Goal: Information Seeking & Learning: Check status

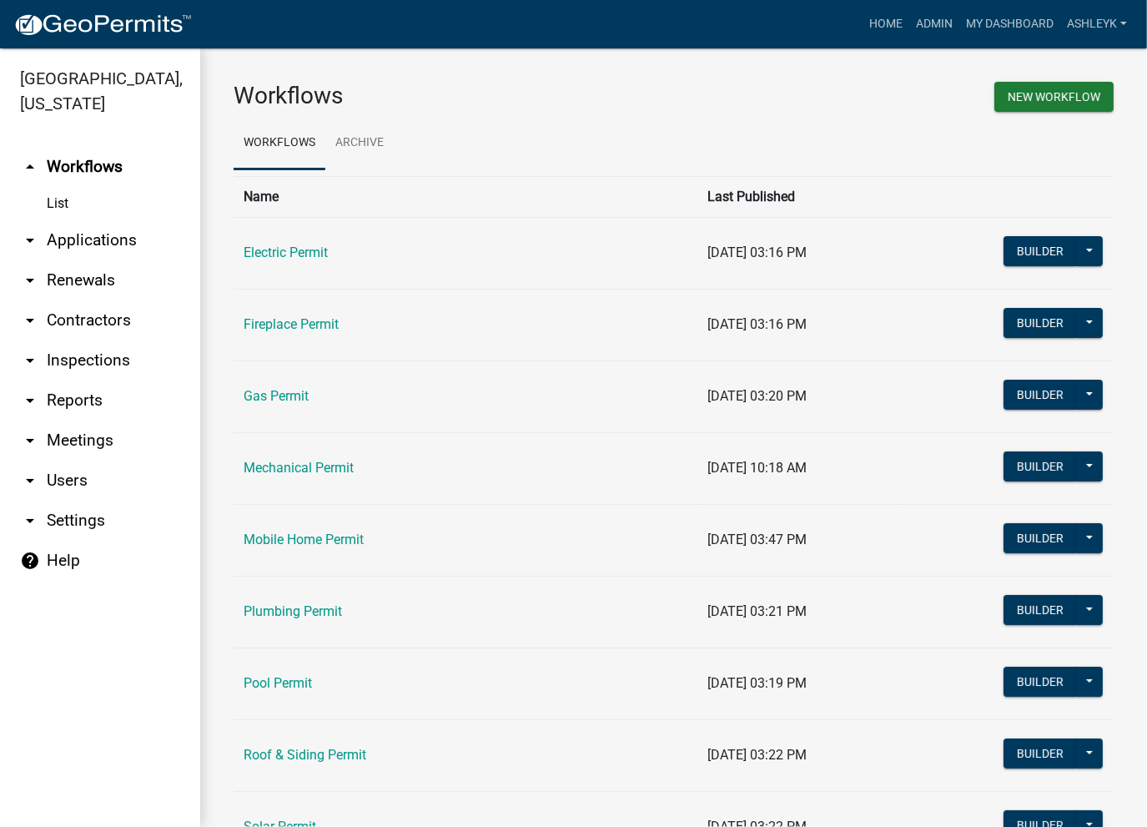
click at [88, 241] on link "arrow_drop_down Applications" at bounding box center [100, 240] width 200 height 40
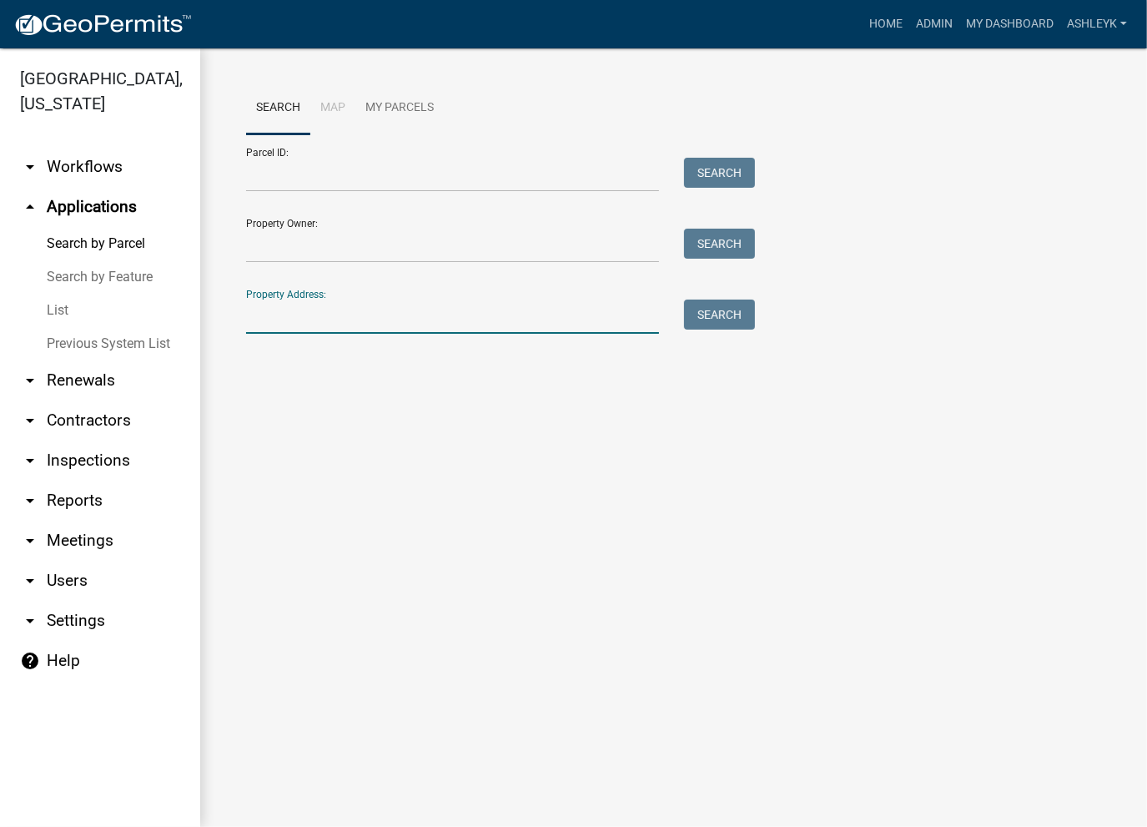
click at [277, 326] on input "Property Address:" at bounding box center [452, 316] width 413 height 34
type input "0"
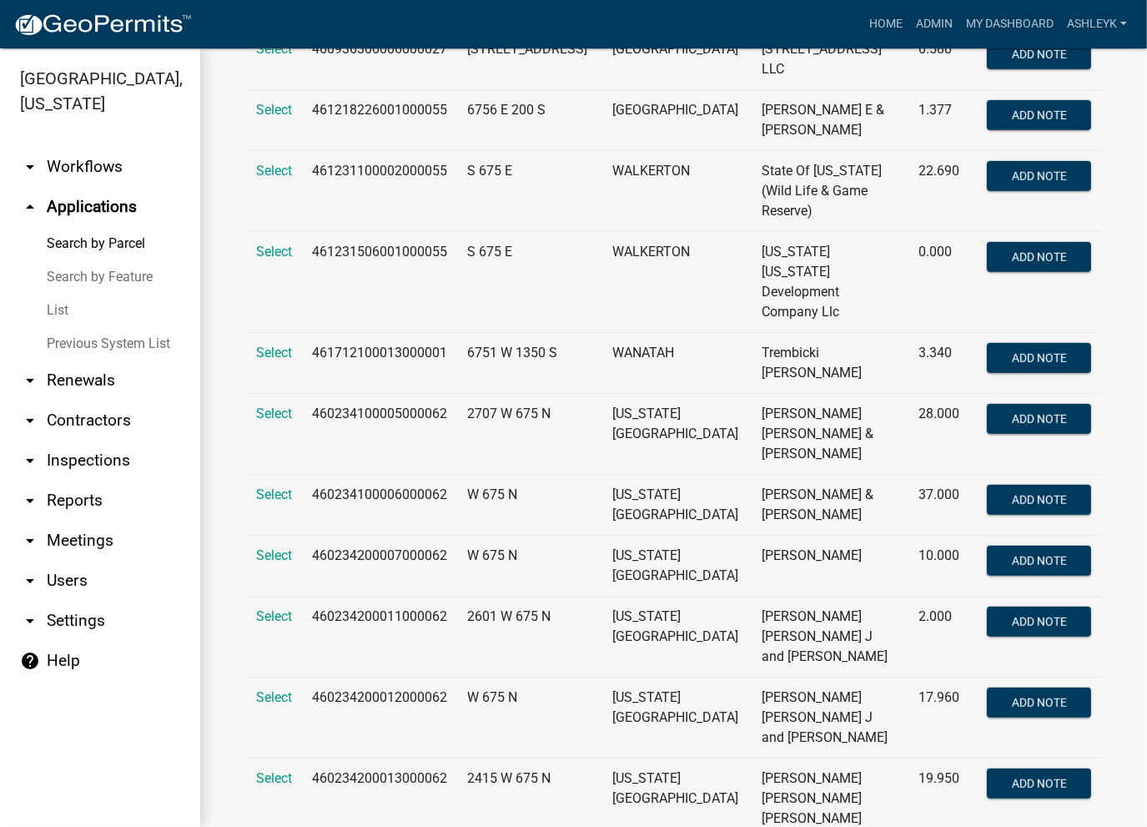
scroll to position [167, 0]
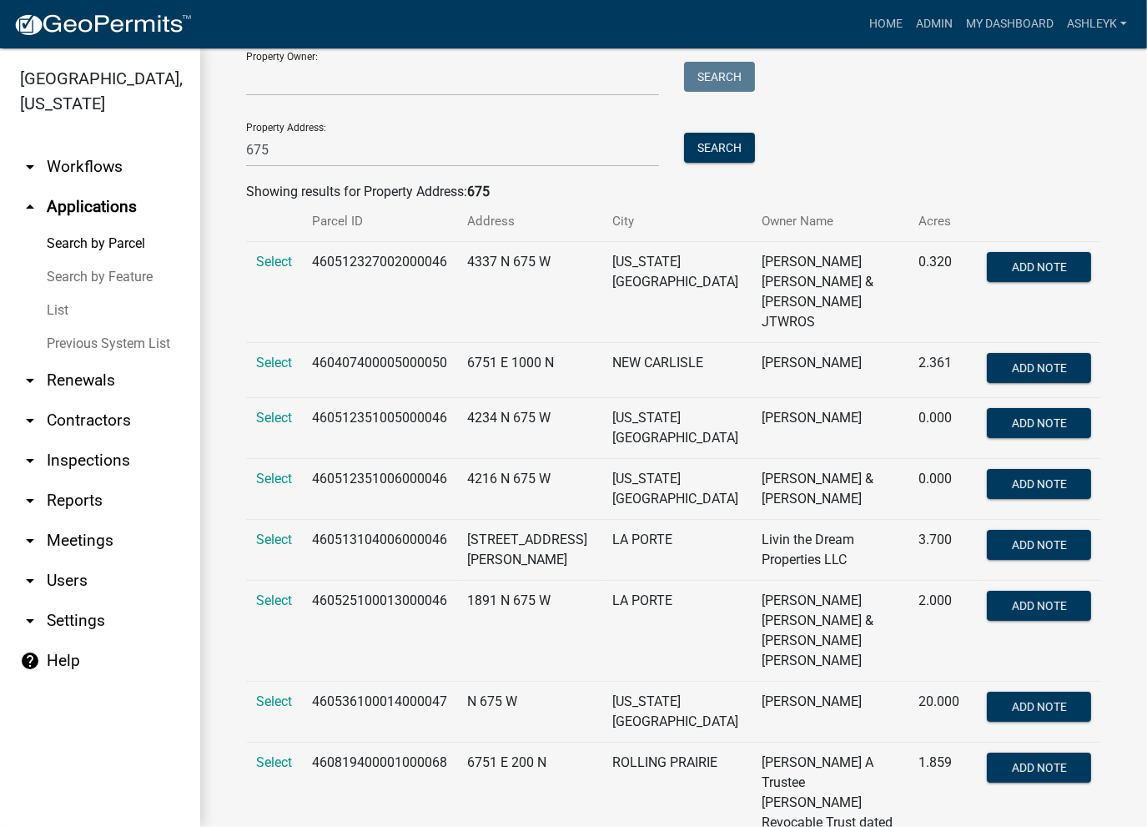
drag, startPoint x: 366, startPoint y: 514, endPoint x: 359, endPoint y: 518, distance: 8.6
drag, startPoint x: 359, startPoint y: 518, endPoint x: 291, endPoint y: 146, distance: 378.1
click at [291, 146] on input "675" at bounding box center [452, 150] width 413 height 34
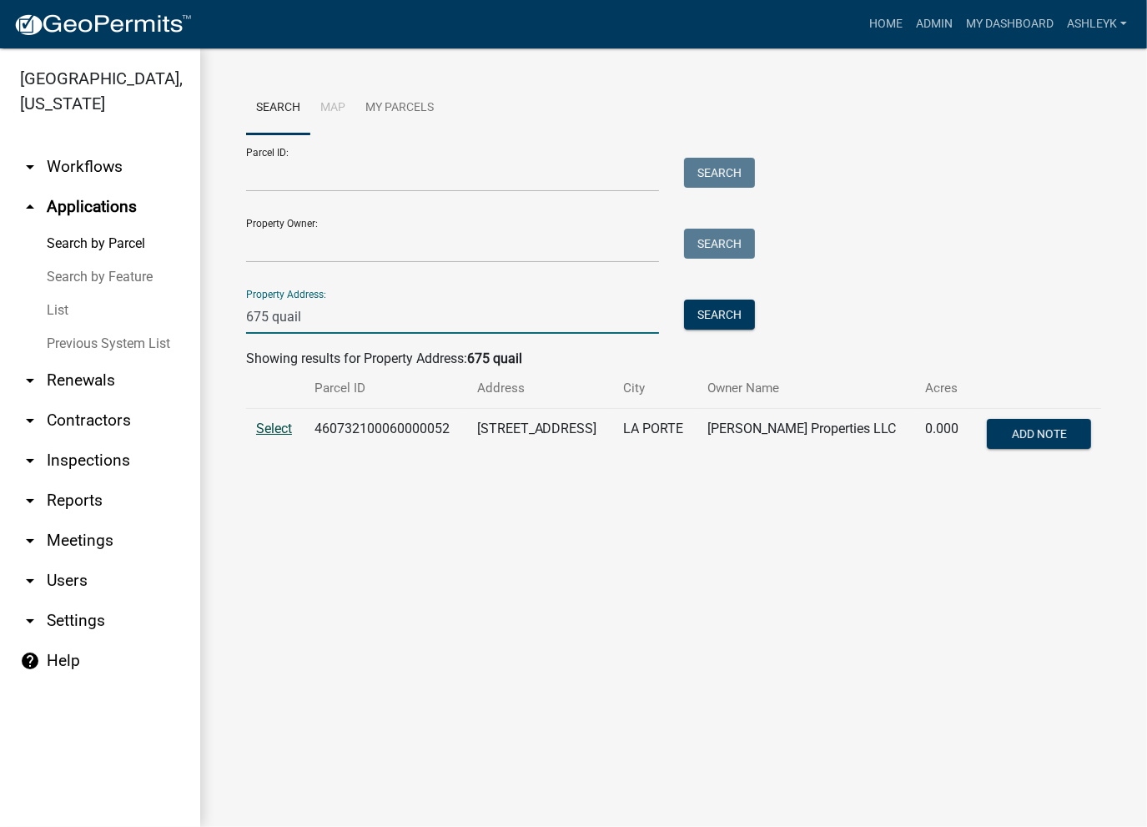
type input "675 quail"
click at [267, 428] on span "Select" at bounding box center [274, 428] width 36 height 16
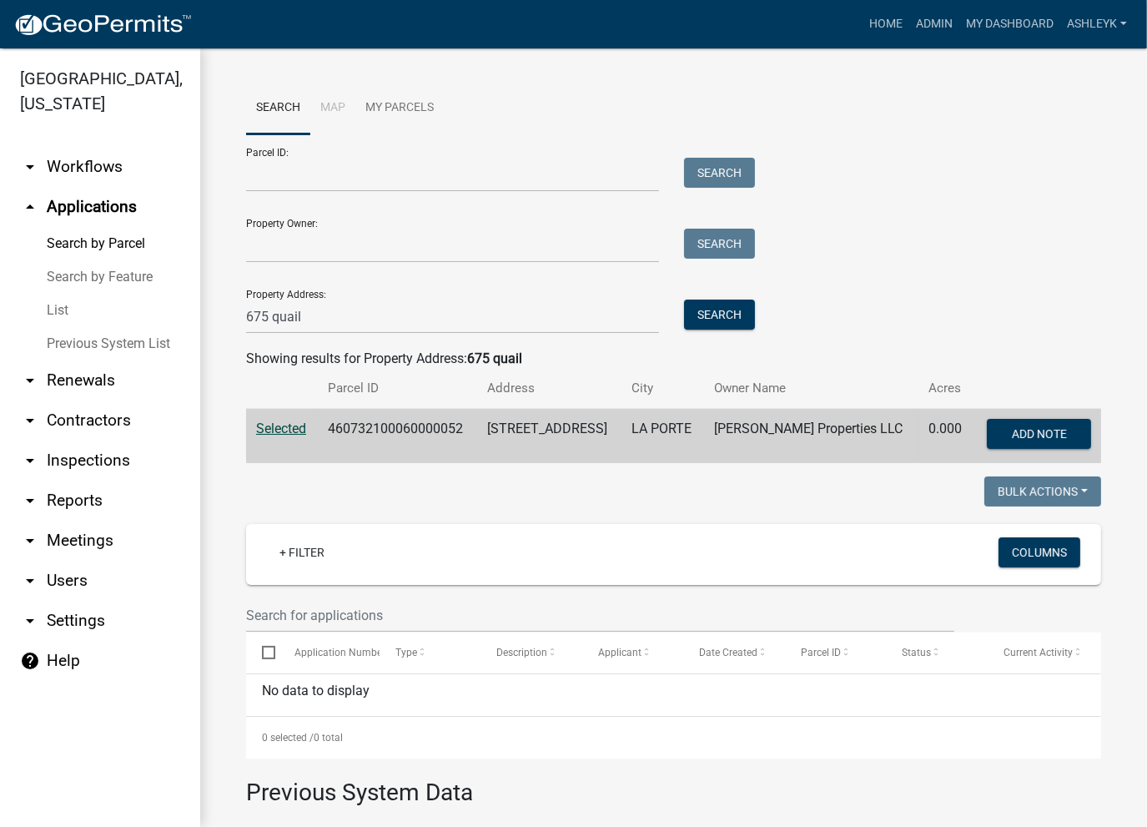
click at [61, 310] on link "List" at bounding box center [100, 310] width 200 height 33
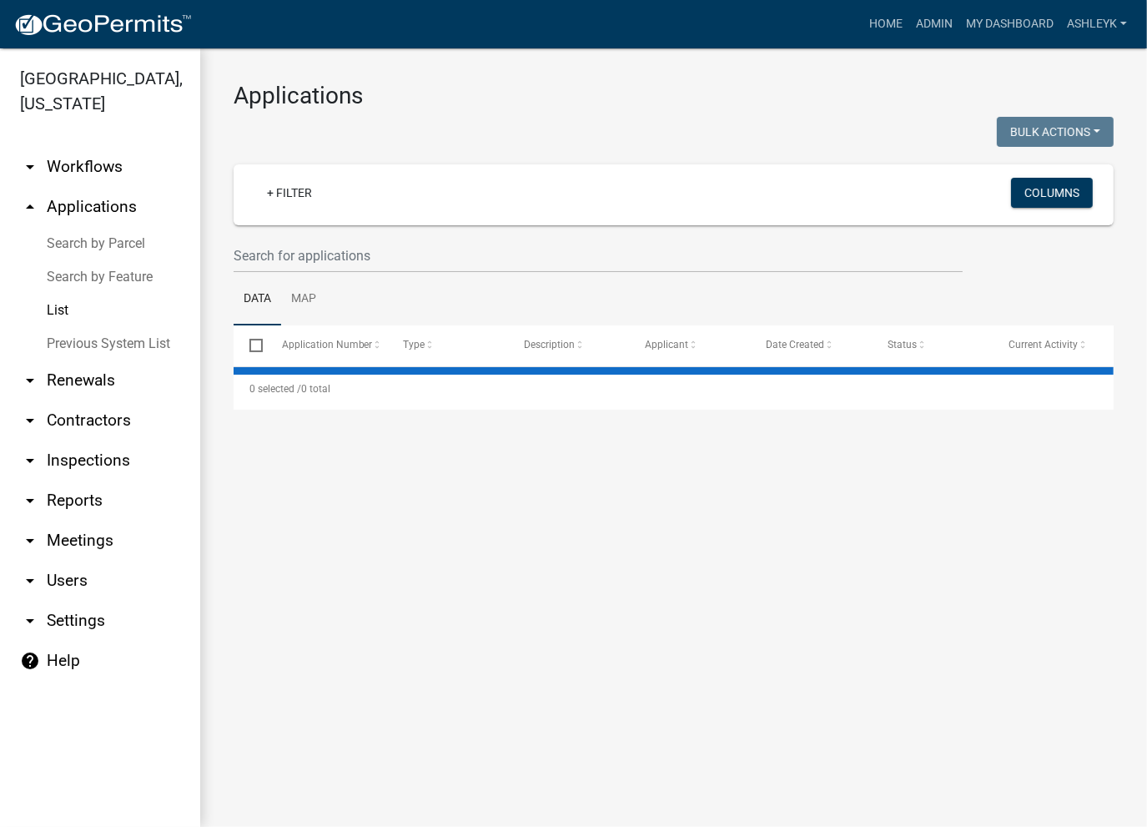
select select "3: 100"
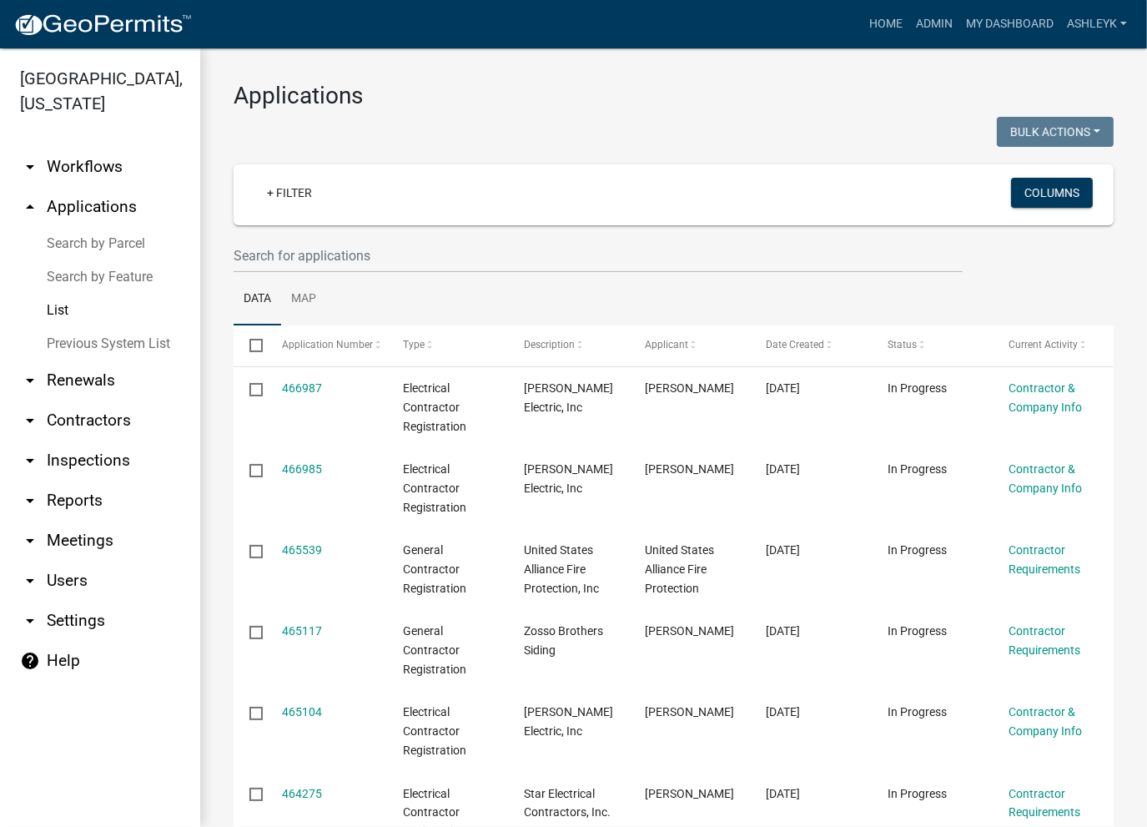
click at [94, 158] on link "arrow_drop_down Workflows" at bounding box center [100, 167] width 200 height 40
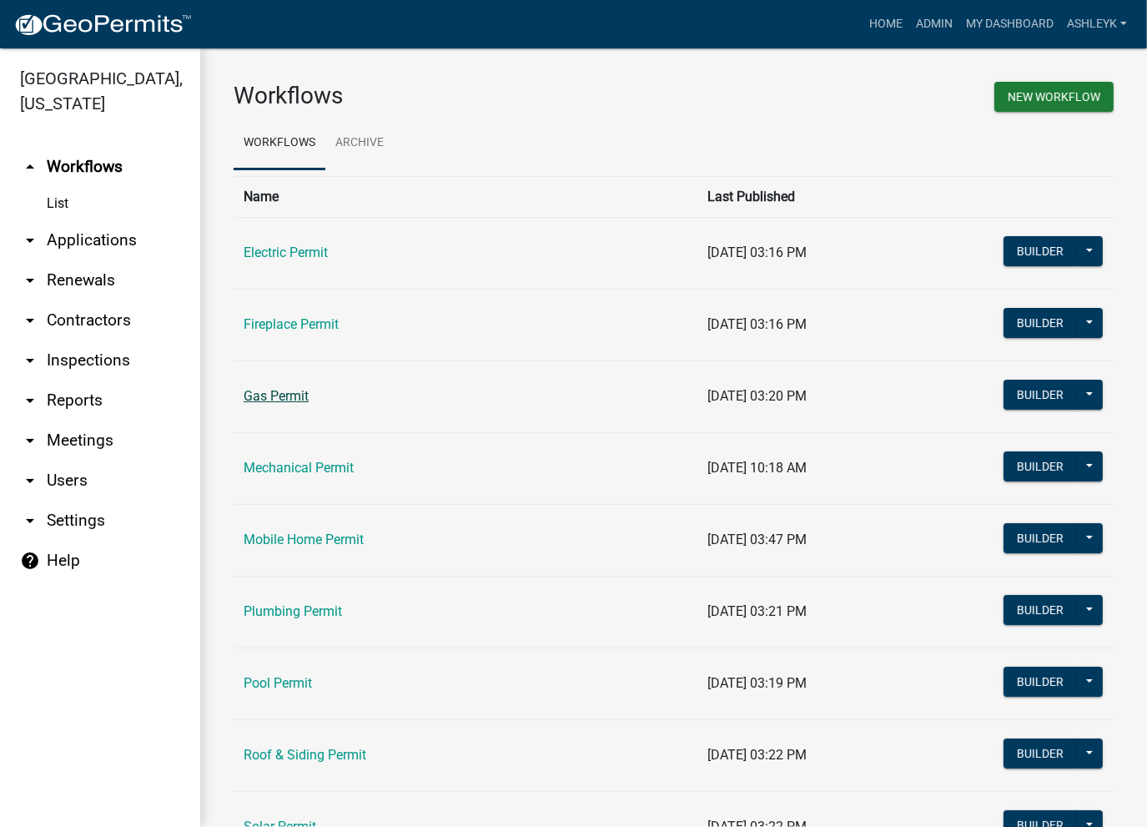
click at [289, 398] on link "Gas Permit" at bounding box center [276, 396] width 65 height 16
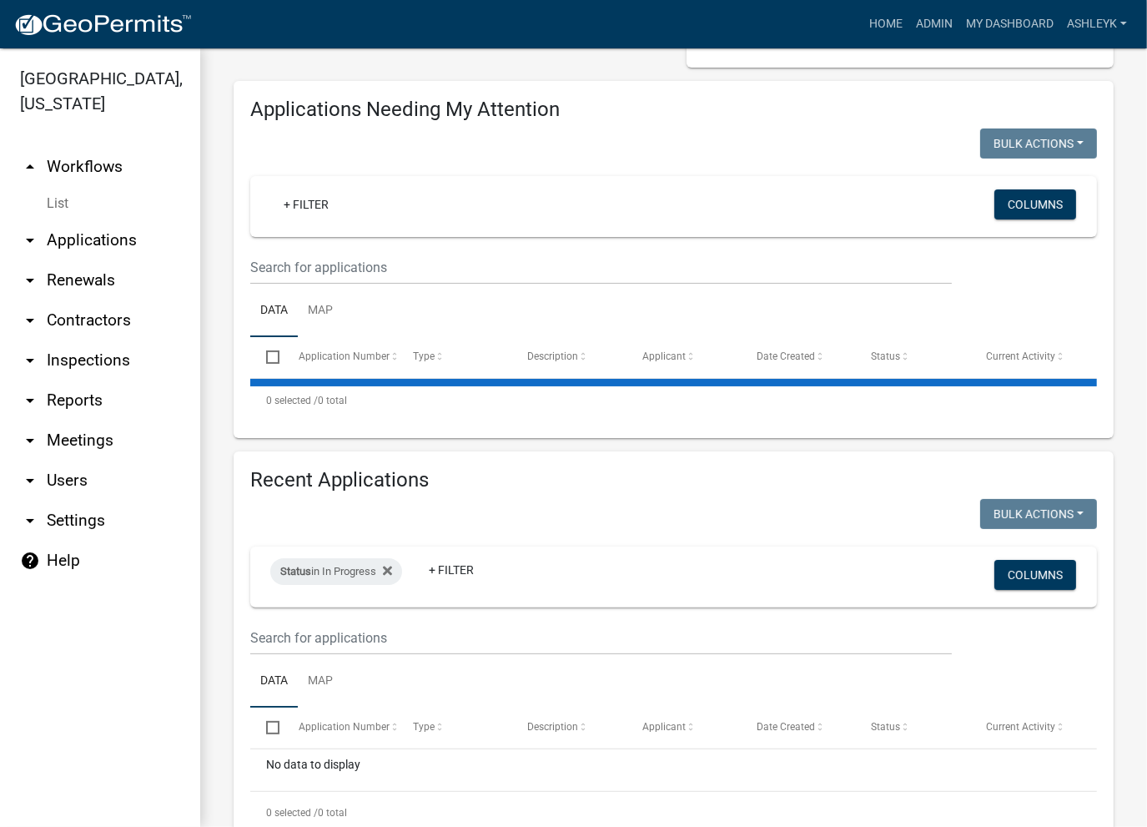
scroll to position [143, 0]
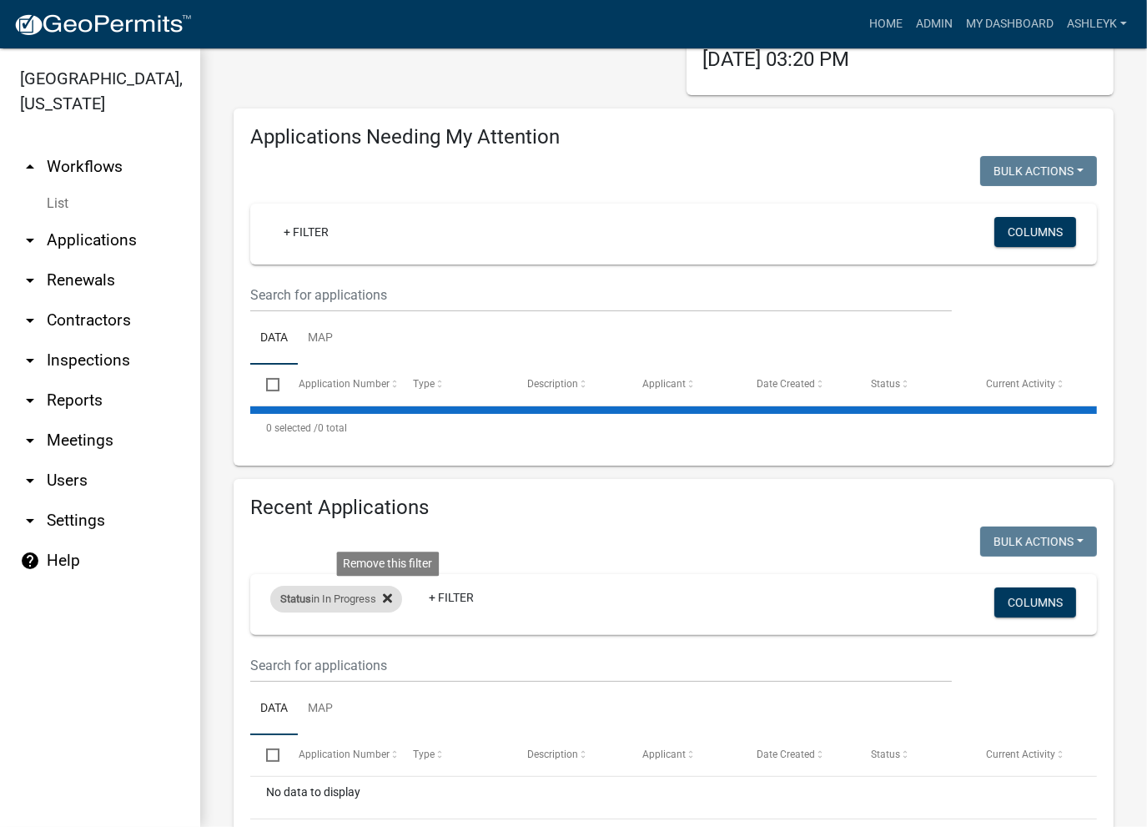
click at [392, 601] on icon at bounding box center [387, 598] width 9 height 9
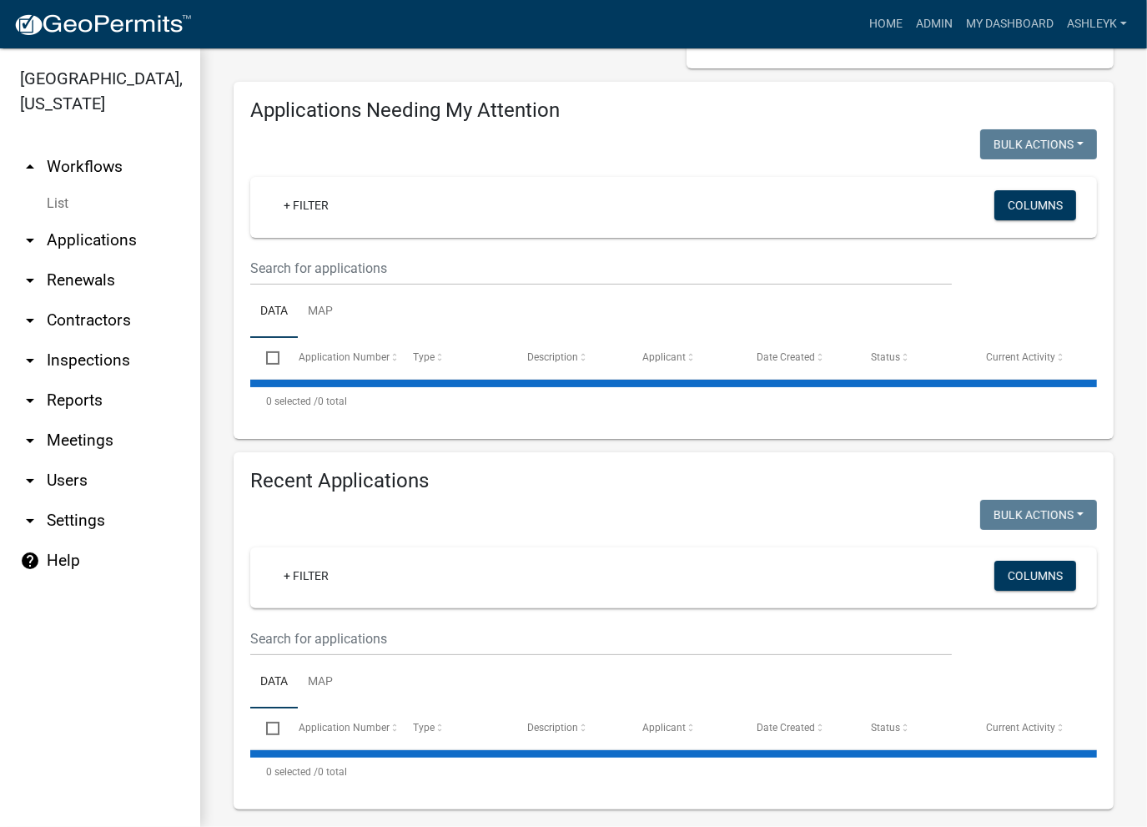
scroll to position [185, 0]
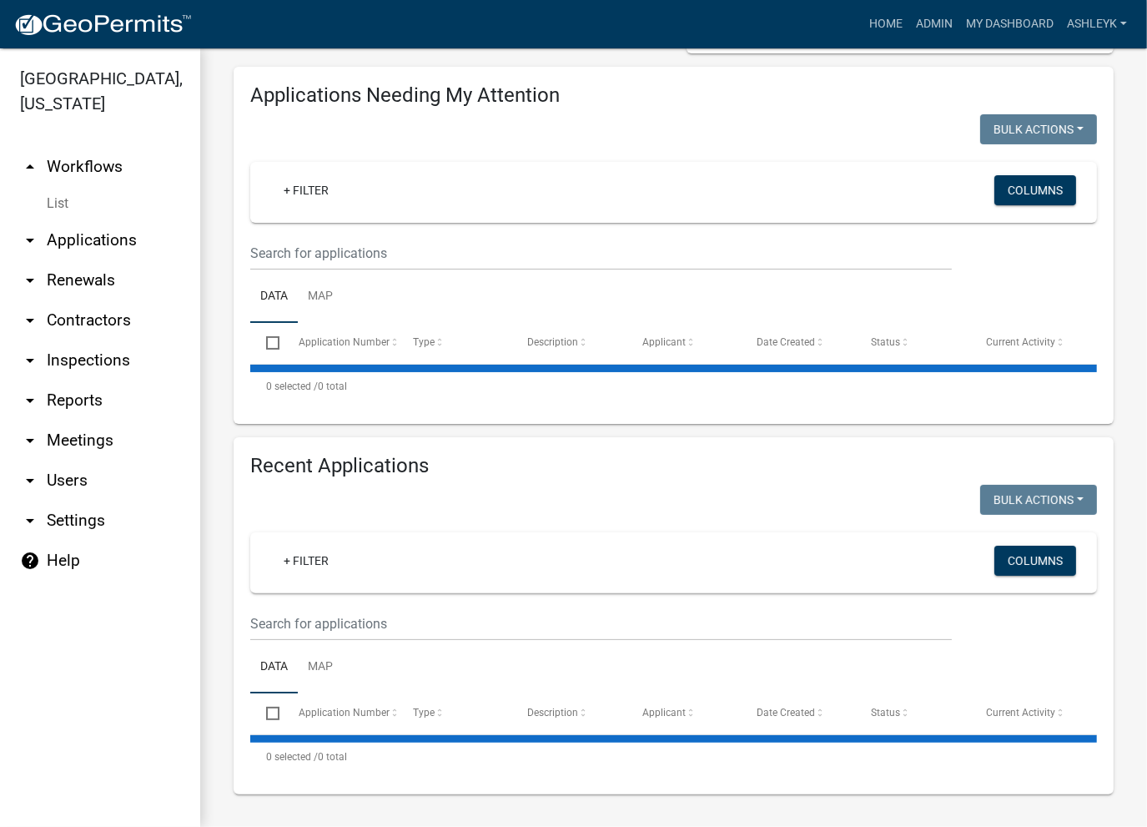
select select "3: 100"
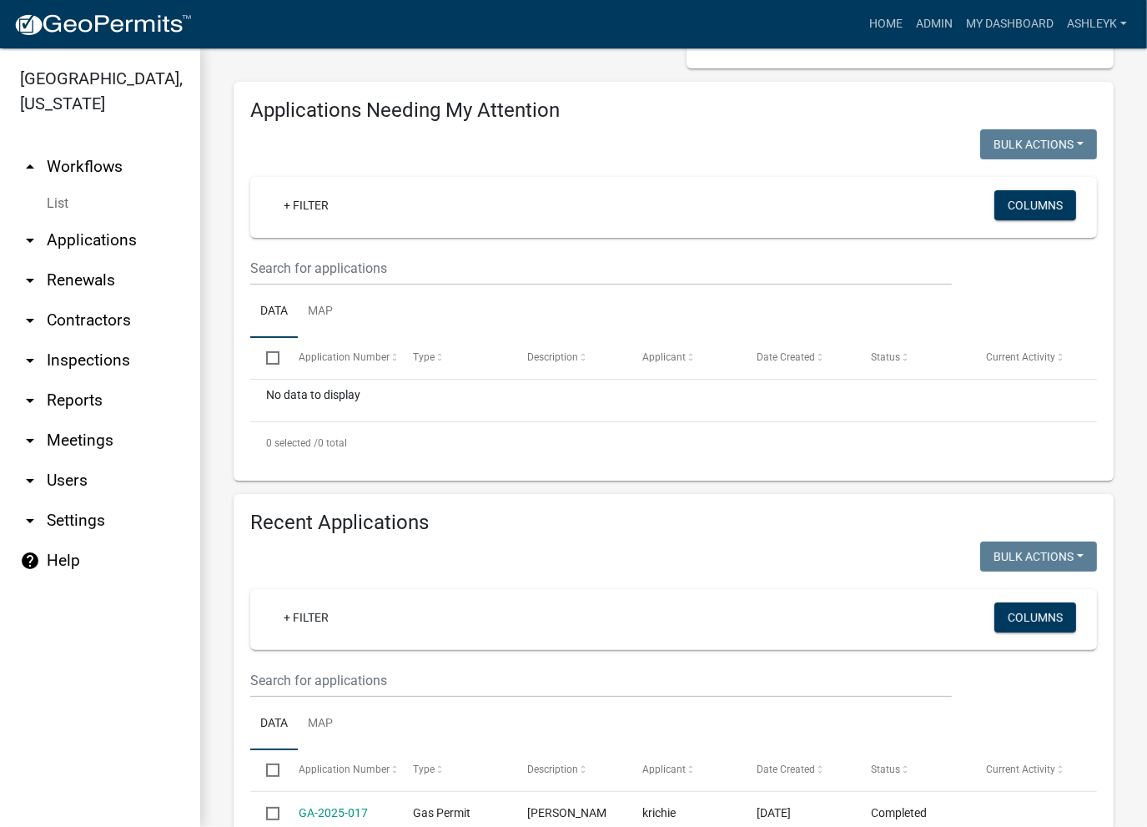
scroll to position [250, 0]
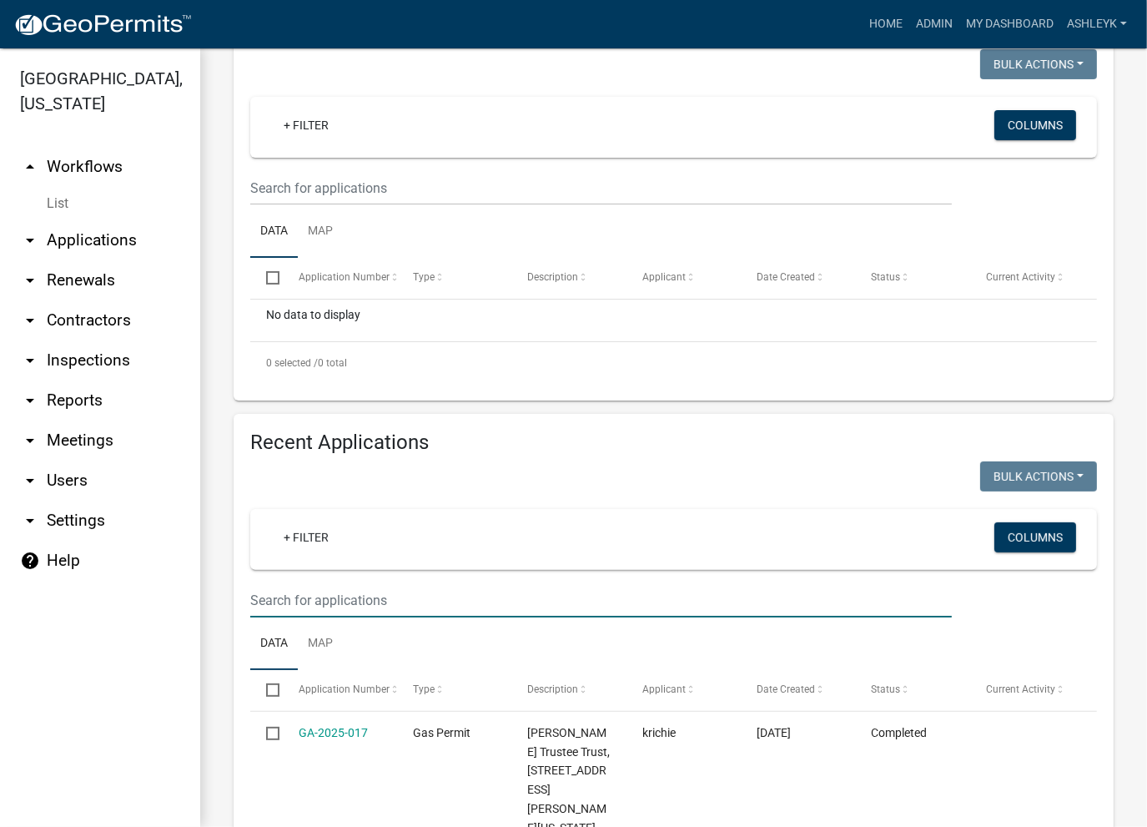
click at [302, 598] on input "text" at bounding box center [601, 600] width 702 height 34
type input "[PERSON_NAME]"
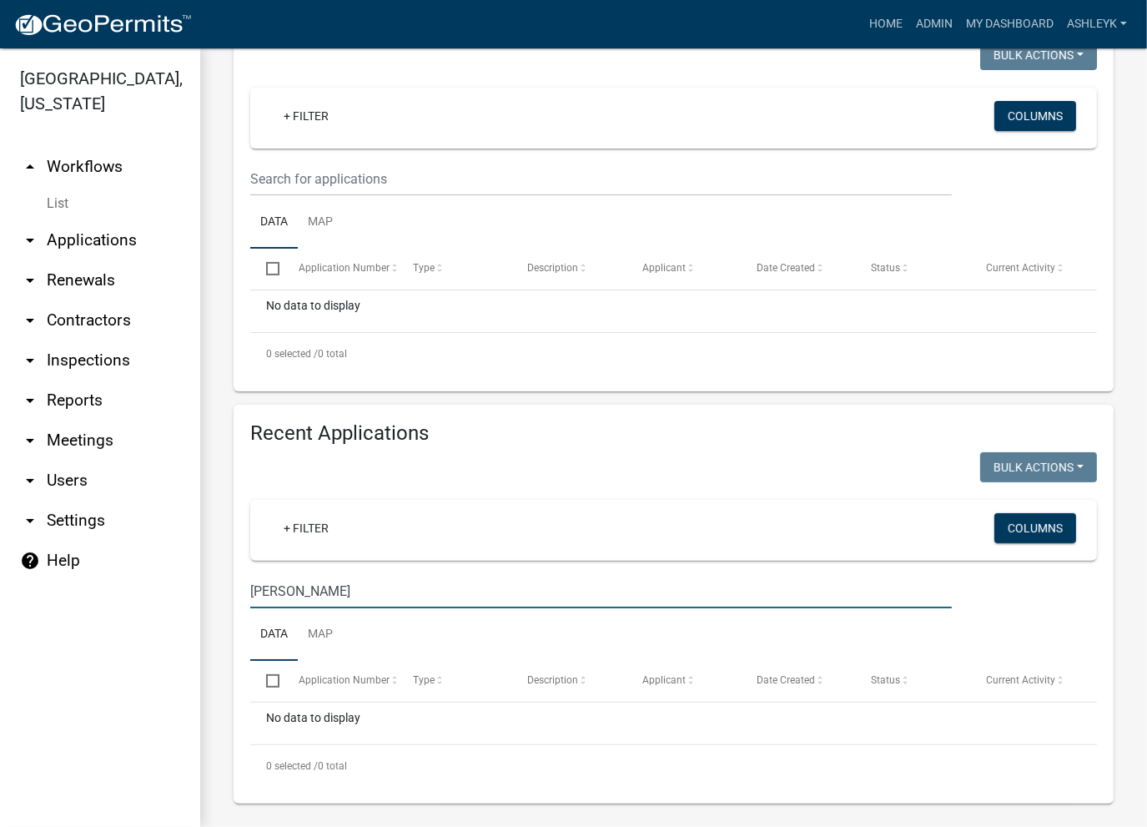
scroll to position [269, 0]
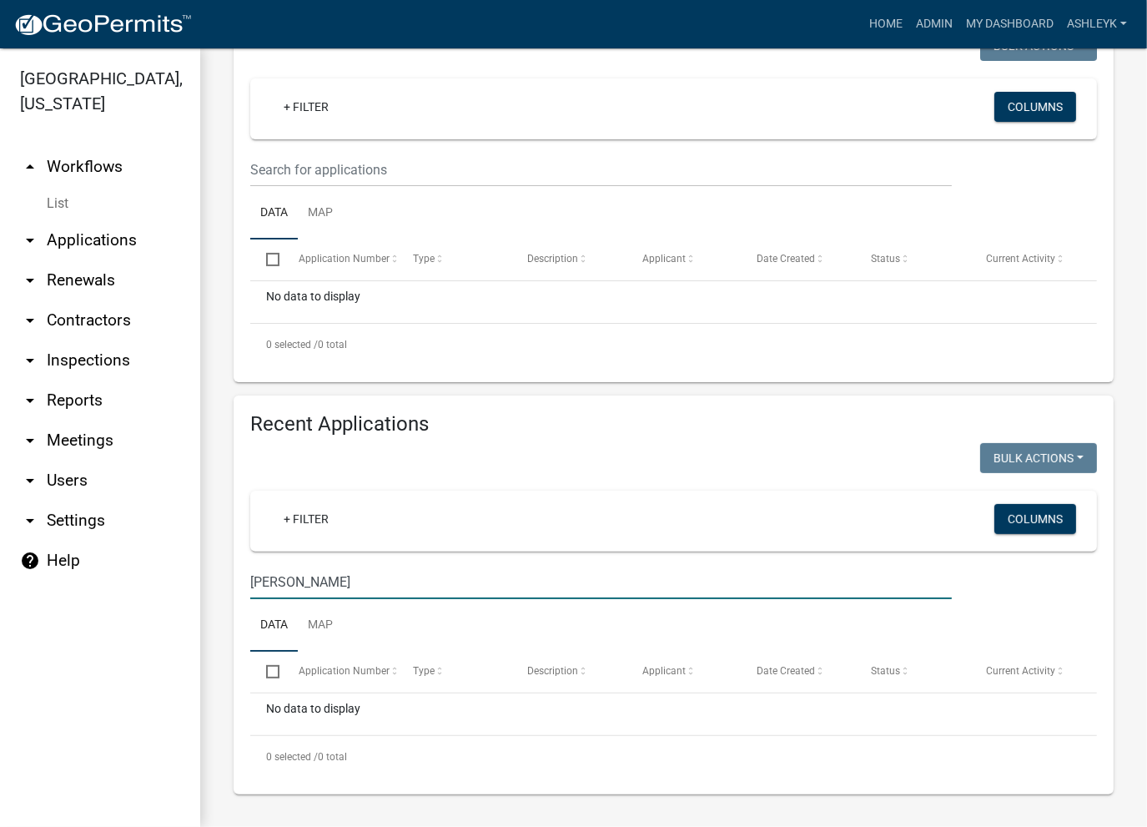
drag, startPoint x: 303, startPoint y: 576, endPoint x: 153, endPoint y: 601, distance: 151.4
click at [153, 601] on div "[GEOGRAPHIC_DATA], [US_STATE] arrow_drop_up Workflows List arrow_drop_down Appl…" at bounding box center [573, 437] width 1147 height 778
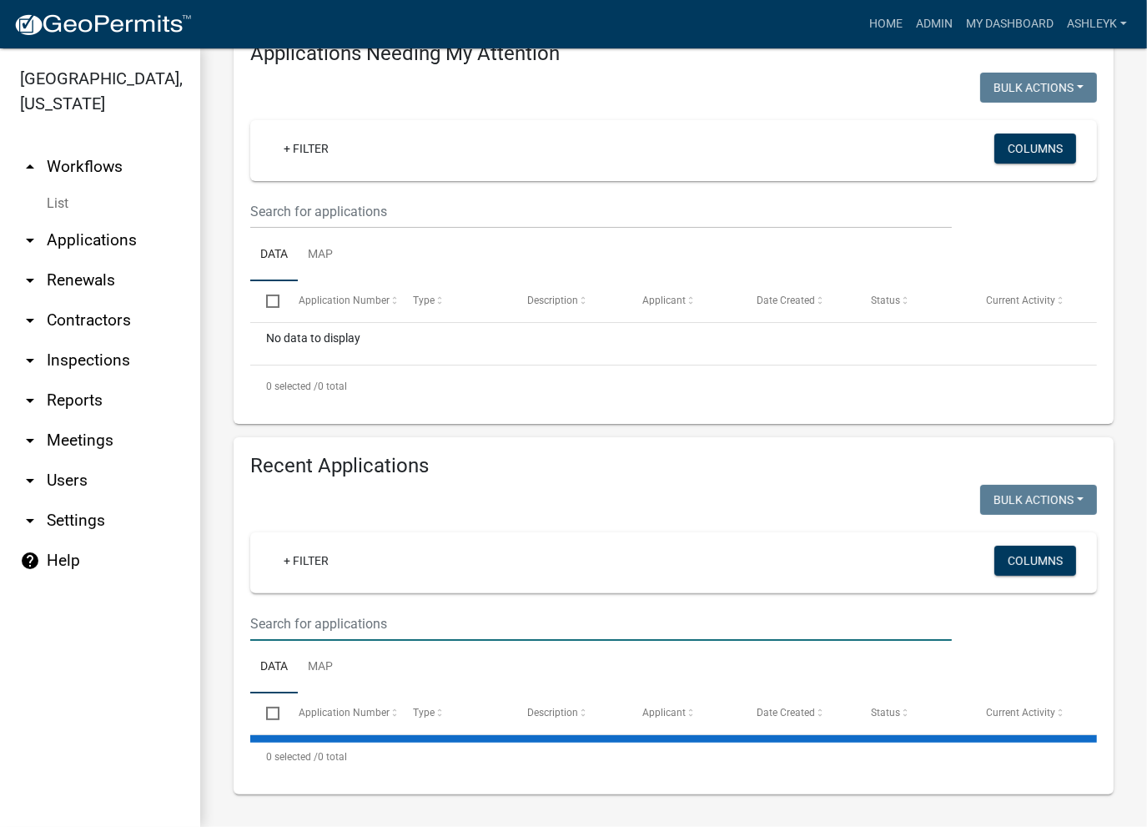
scroll to position [227, 0]
select select "3: 100"
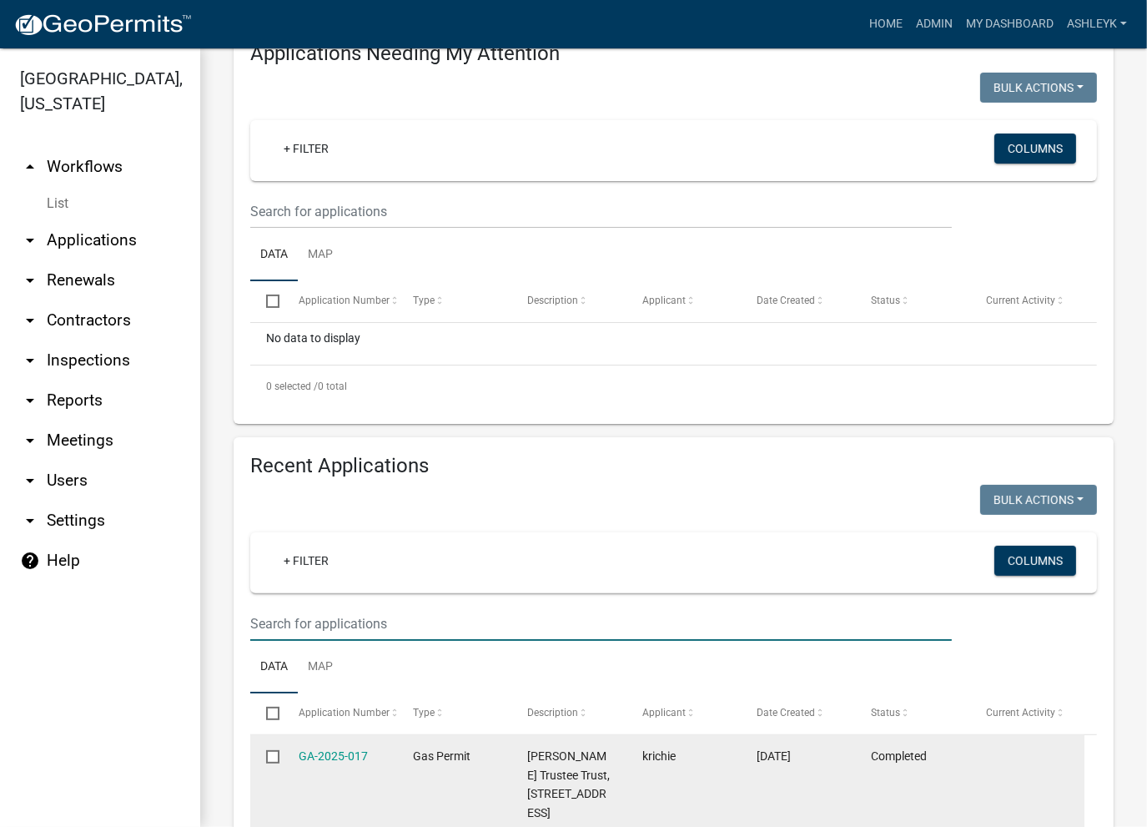
scroll to position [269, 0]
